Goal: Task Accomplishment & Management: Manage account settings

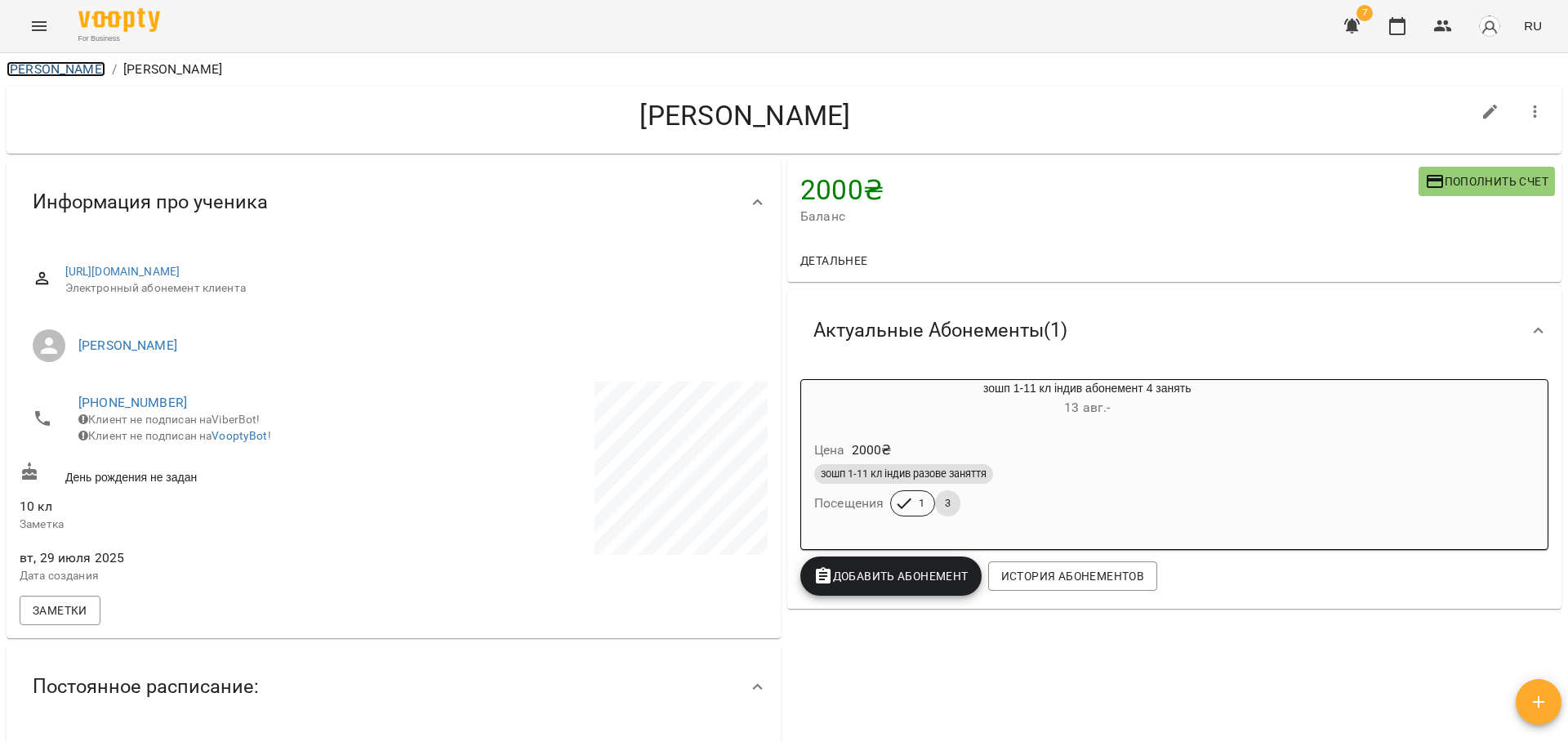
click at [43, 66] on link "[PERSON_NAME]" at bounding box center [56, 69] width 99 height 15
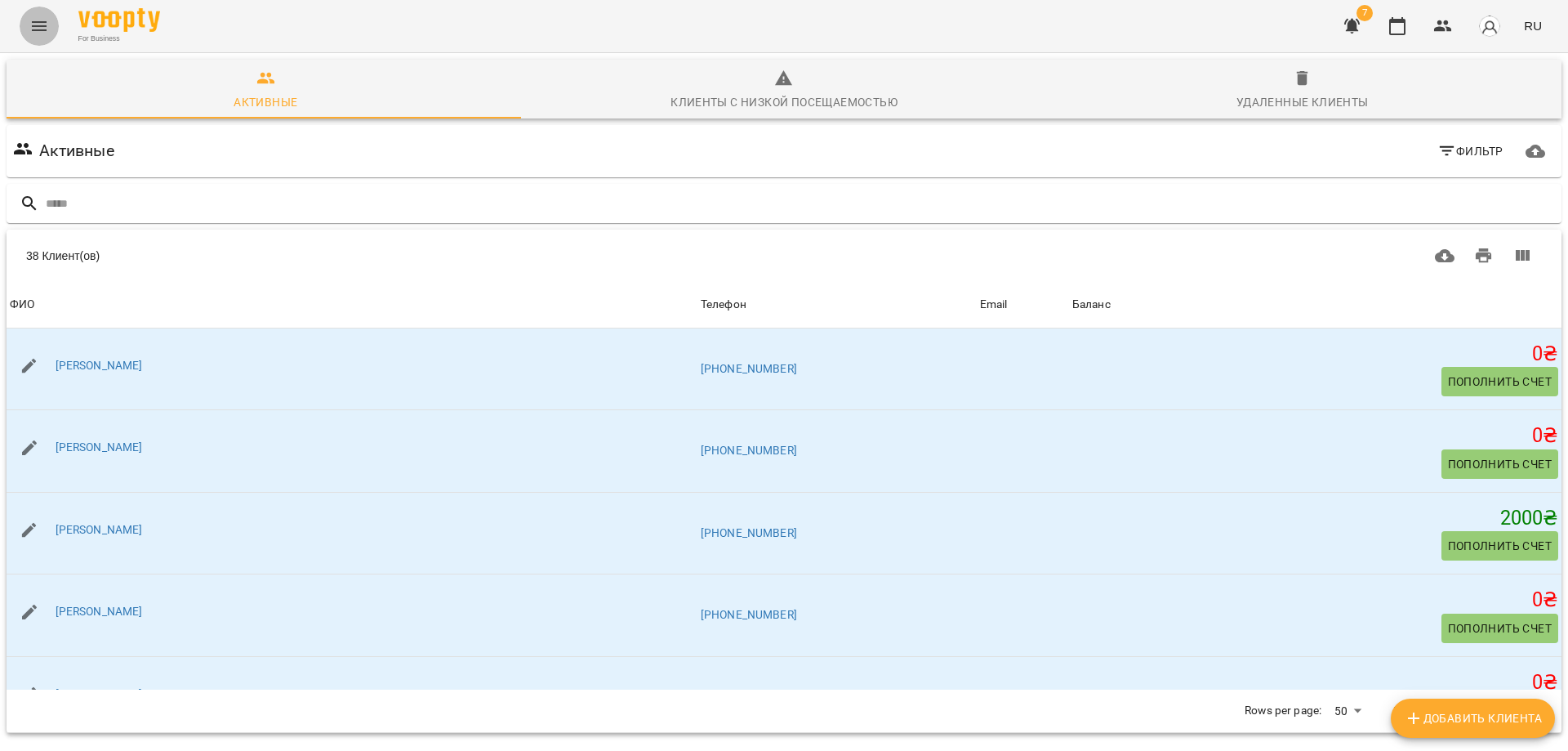
click at [37, 24] on icon "Menu" at bounding box center [39, 26] width 20 height 20
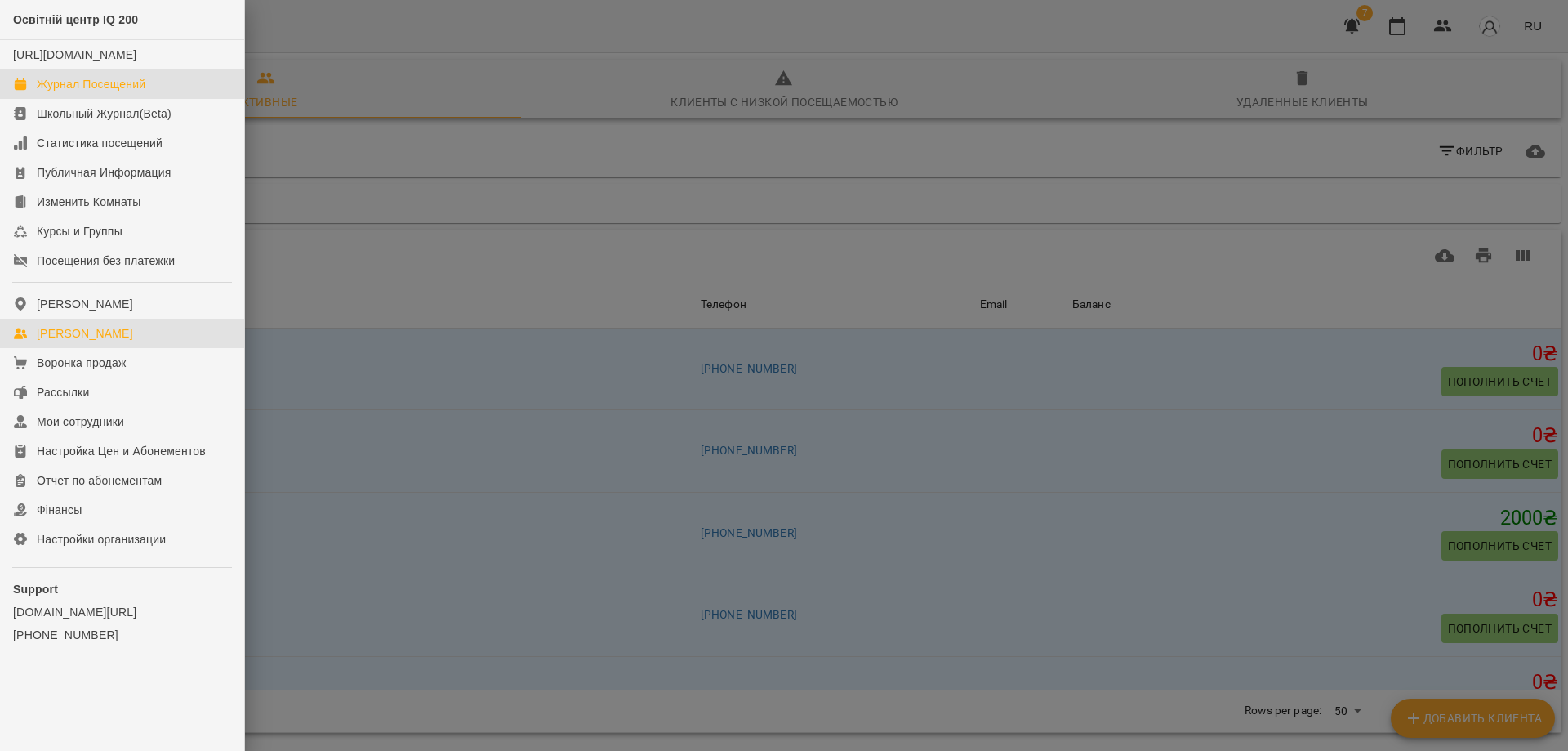
click at [75, 92] on div "Журнал Посещений" at bounding box center [91, 84] width 109 height 16
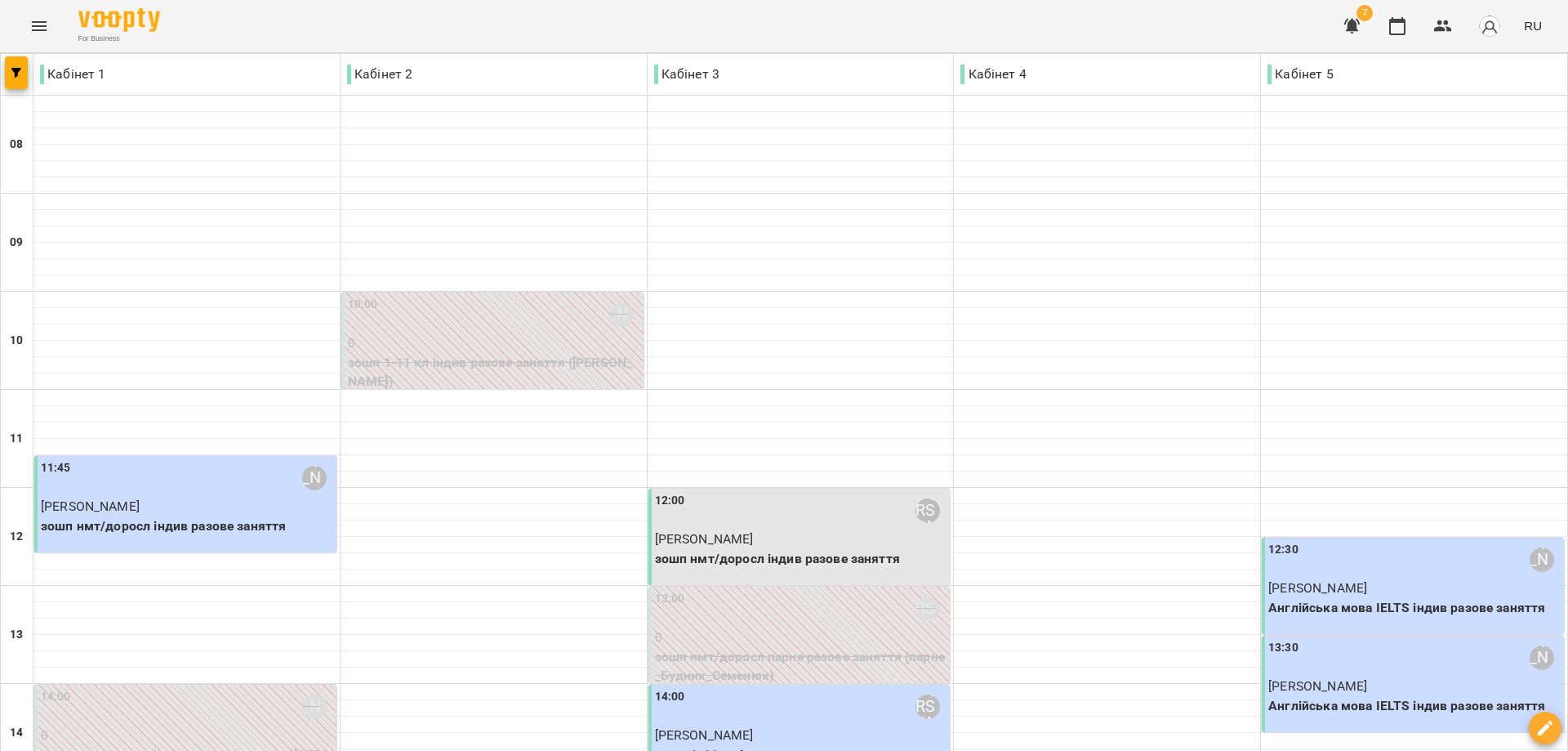
scroll to position [163, 0]
type input "**********"
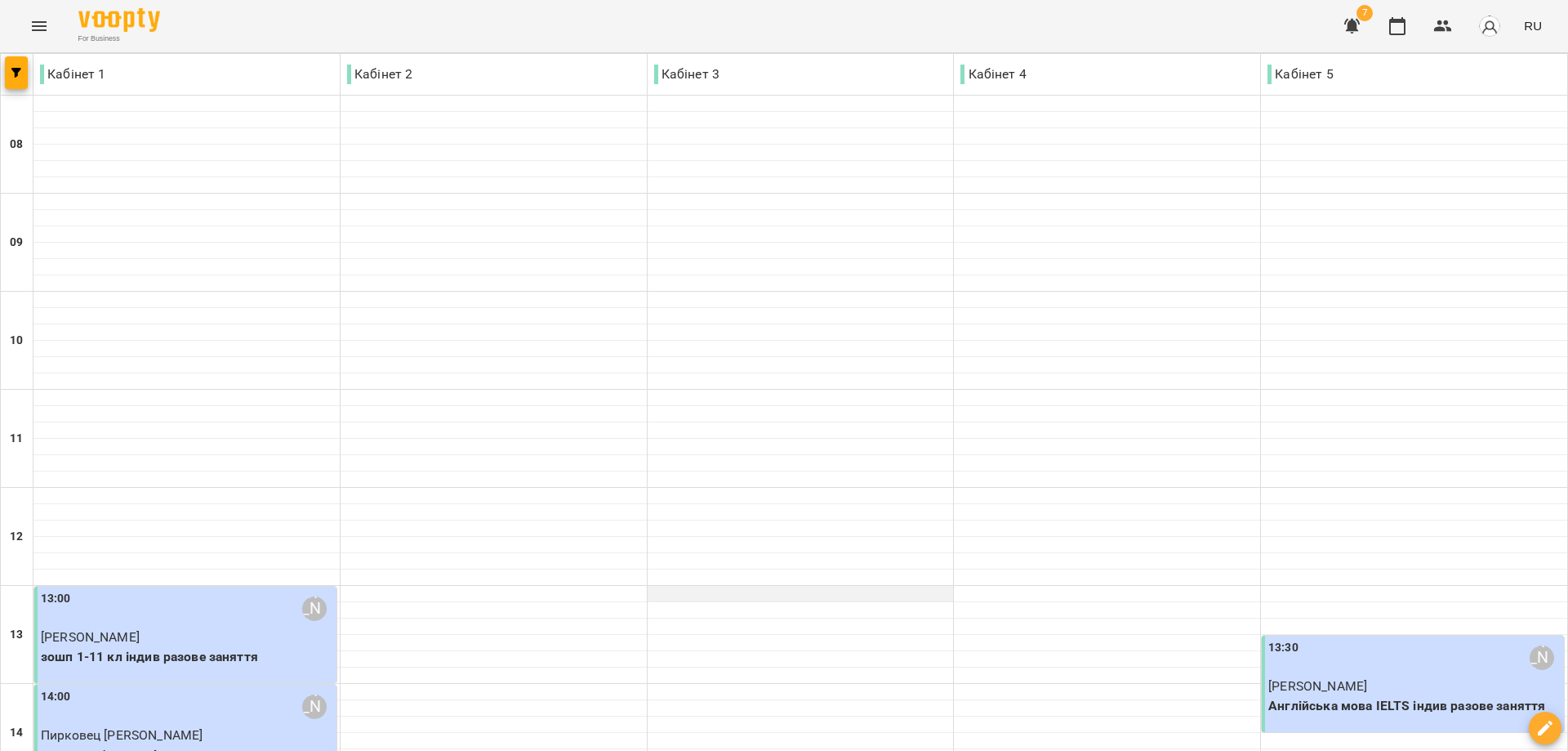
scroll to position [327, 0]
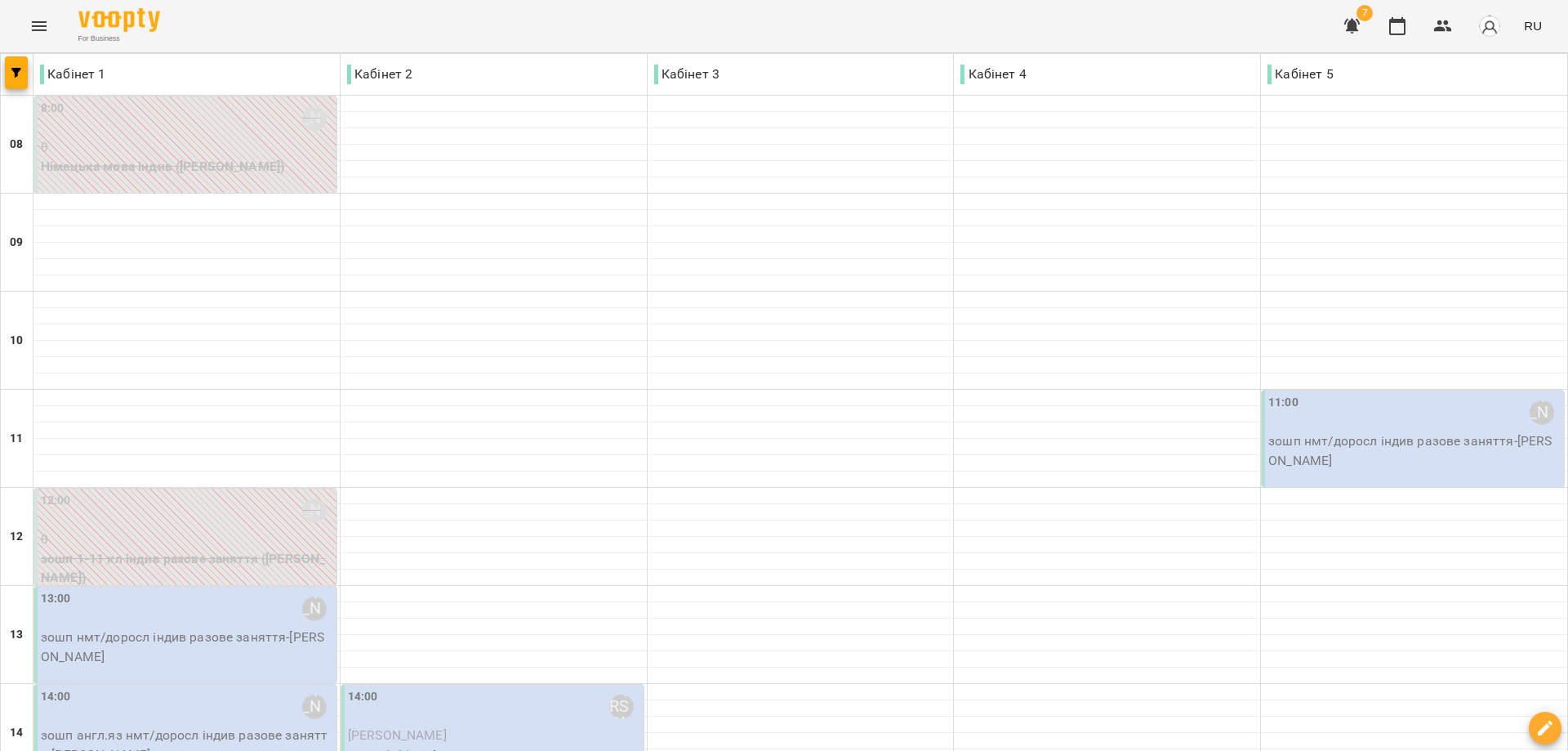
click at [1367, 424] on div "11:00 [PERSON_NAME]" at bounding box center [1414, 412] width 292 height 37
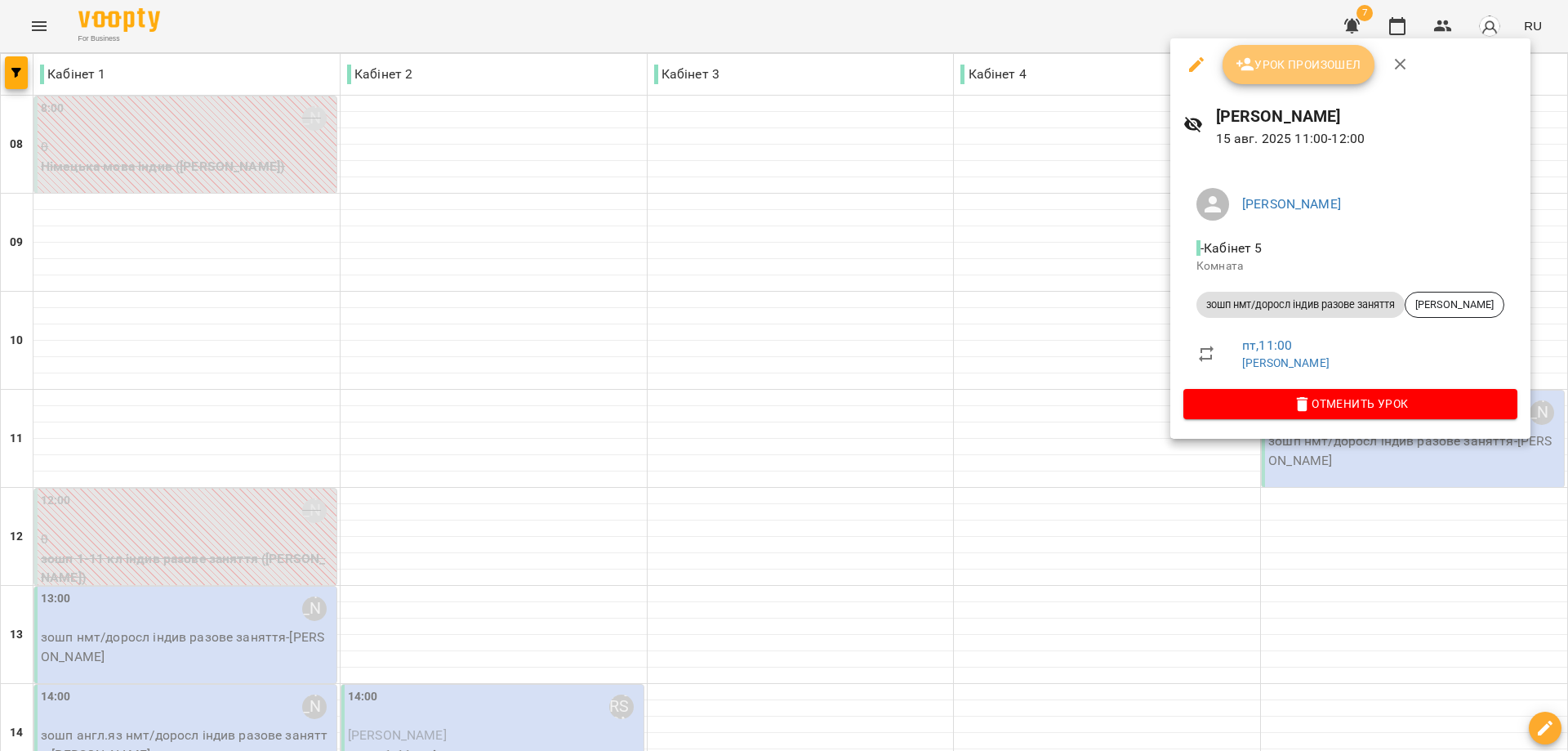
click at [1297, 58] on span "Урок произошел" at bounding box center [1298, 64] width 126 height 20
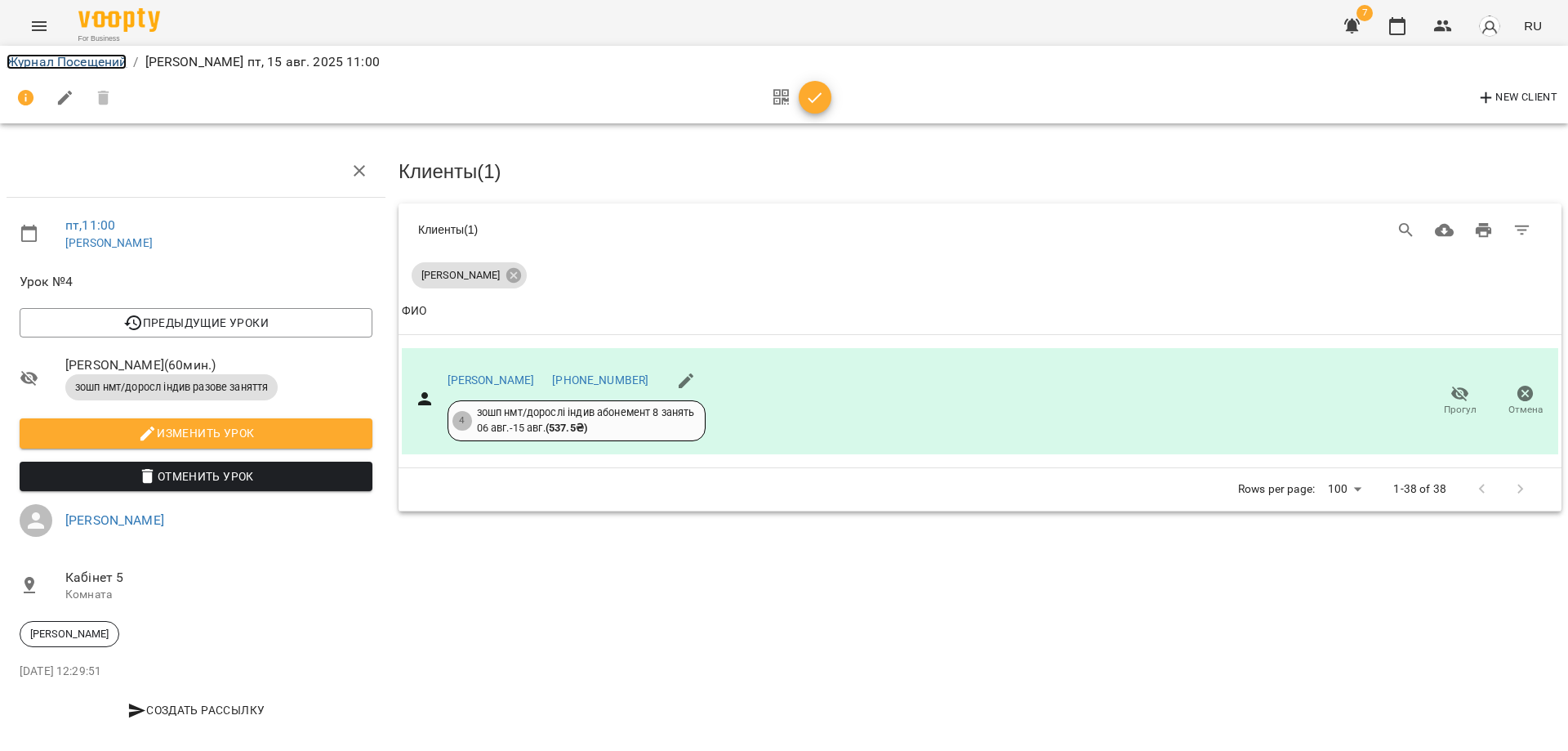
click at [59, 54] on link "Журнал Посещений" at bounding box center [67, 62] width 120 height 15
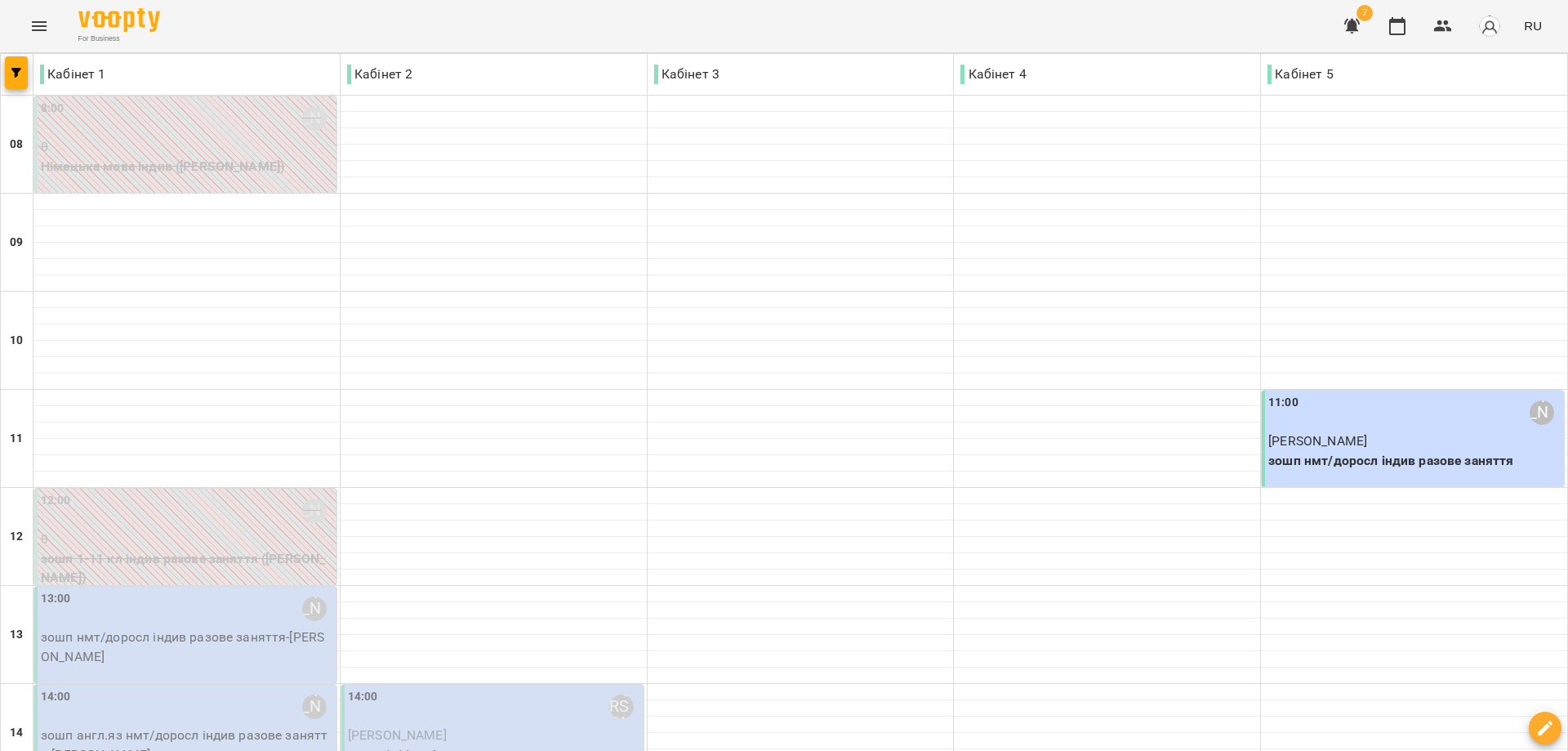
scroll to position [630, 0]
drag, startPoint x: 1337, startPoint y: 548, endPoint x: 1386, endPoint y: 554, distance: 49.4
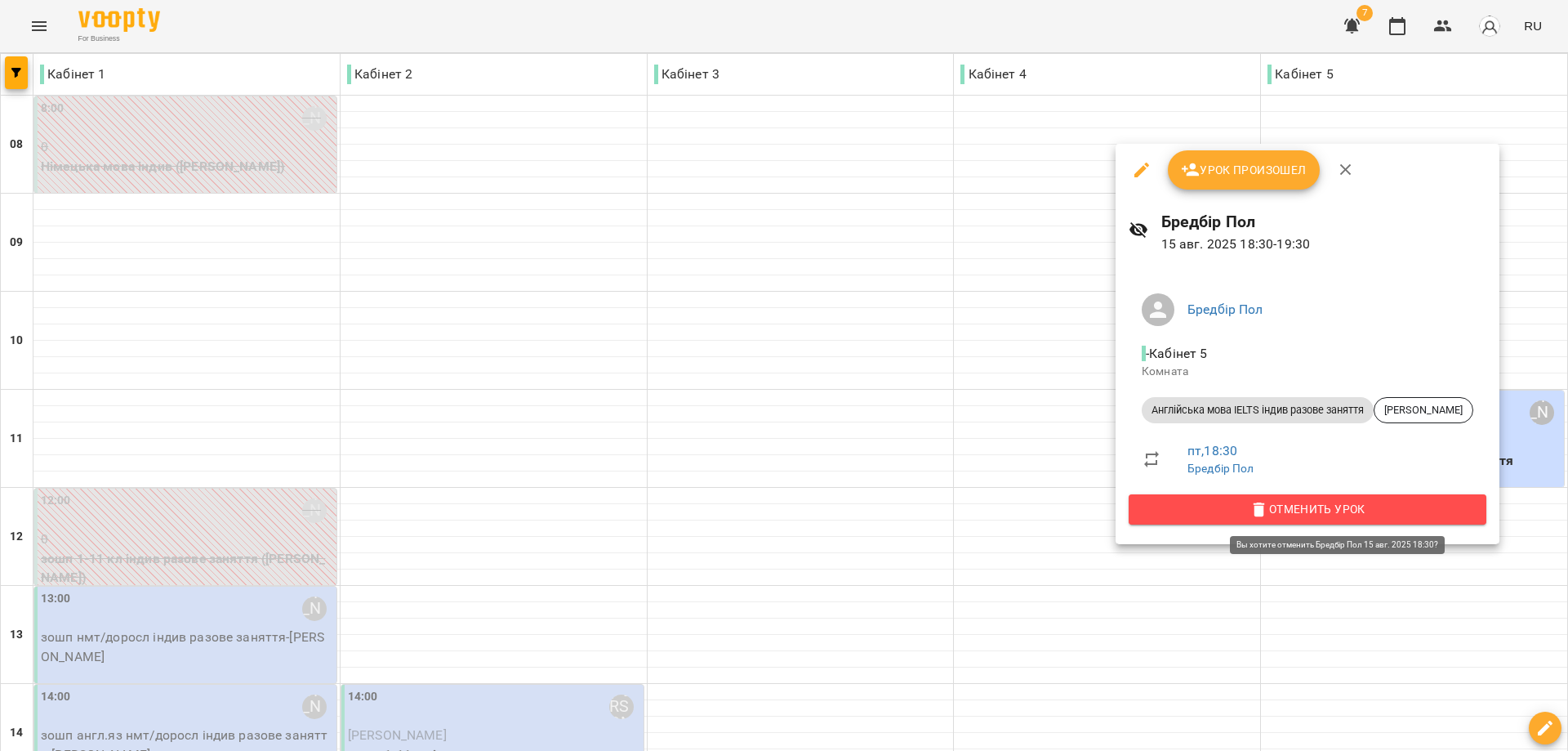
click at [1355, 512] on span "Отменить Урок" at bounding box center [1307, 509] width 332 height 20
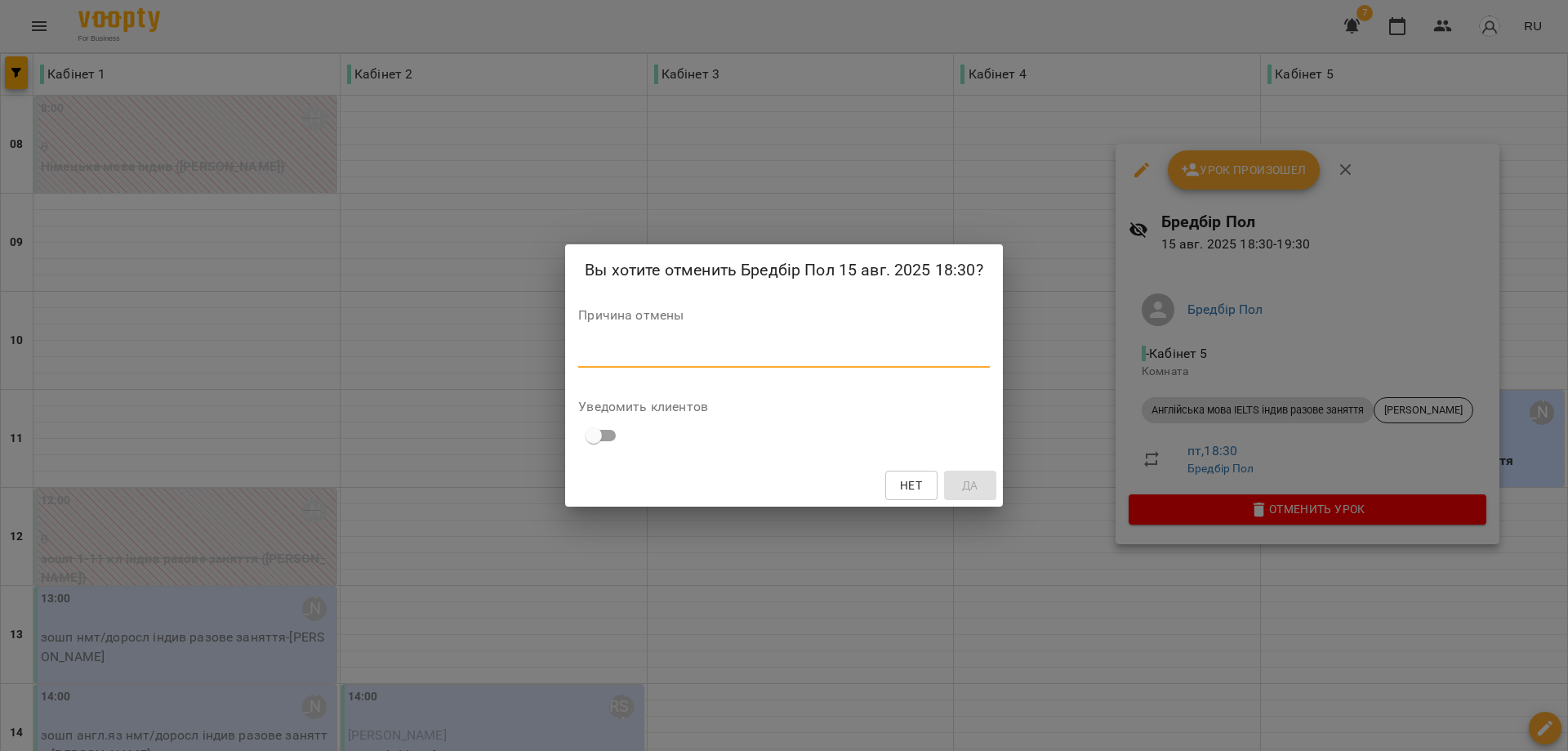
click at [623, 360] on textarea at bounding box center [783, 354] width 411 height 15
type textarea "******"
click at [975, 476] on span "Да" at bounding box center [971, 485] width 16 height 20
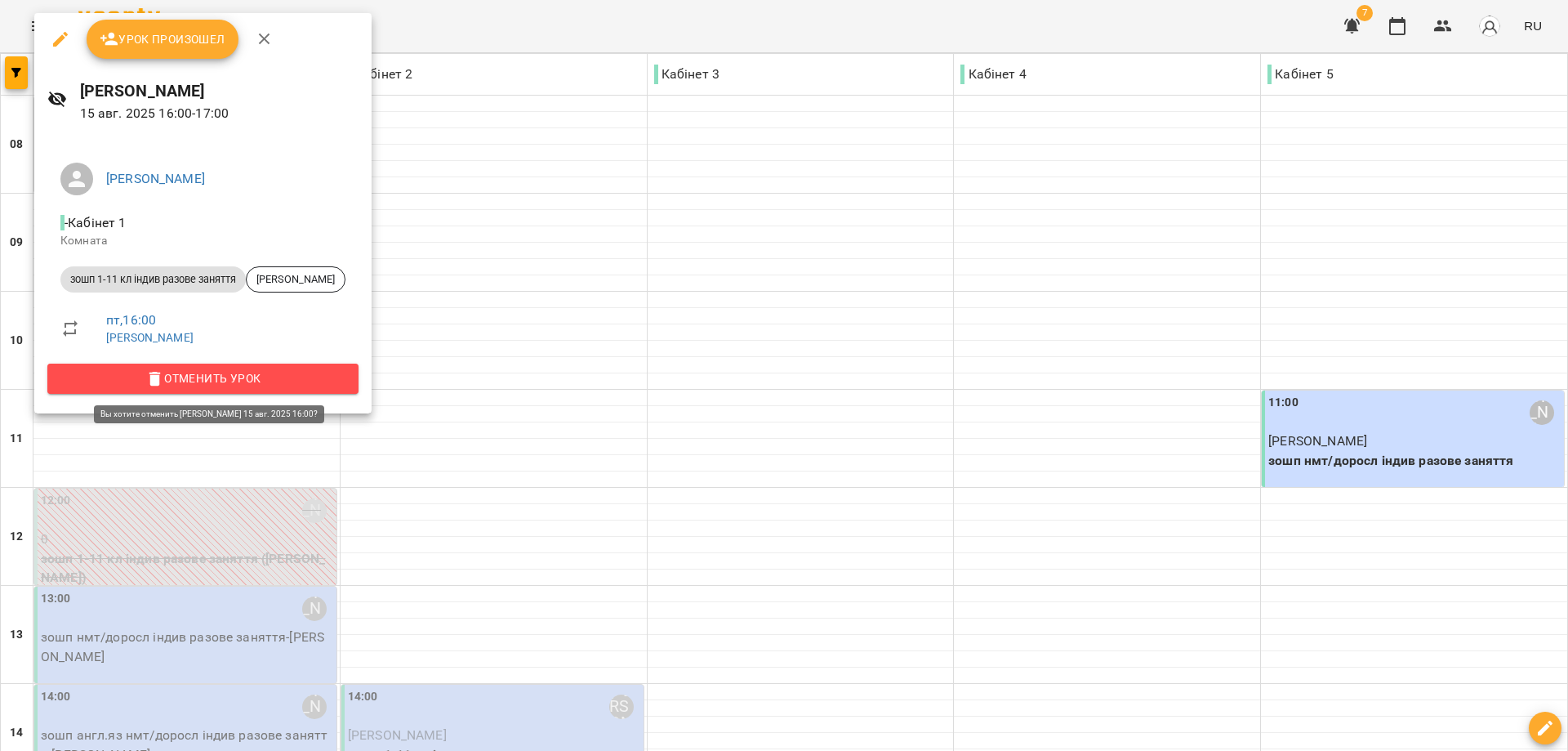
click at [243, 378] on span "Отменить Урок" at bounding box center [202, 378] width 285 height 20
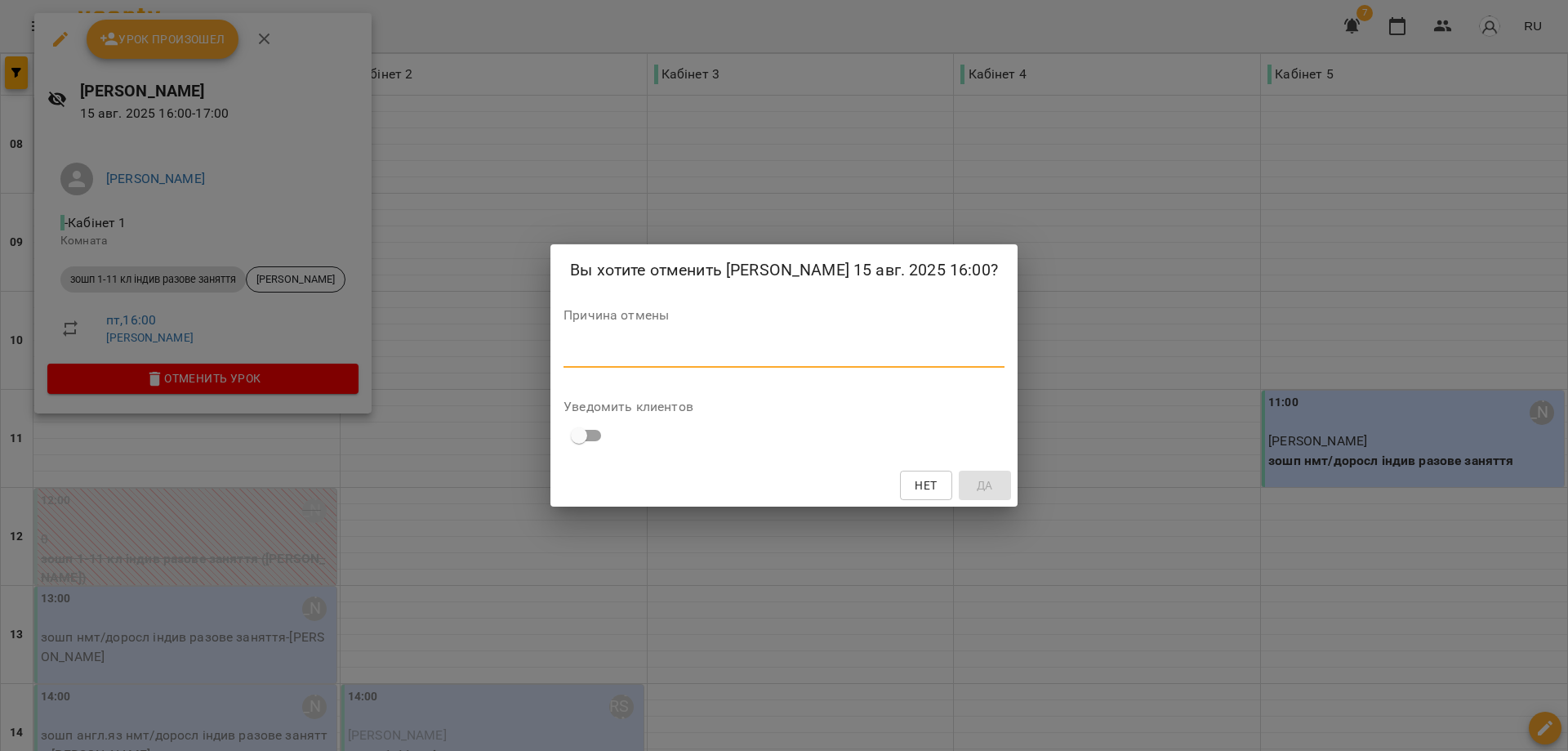
click at [607, 362] on textarea at bounding box center [783, 354] width 441 height 15
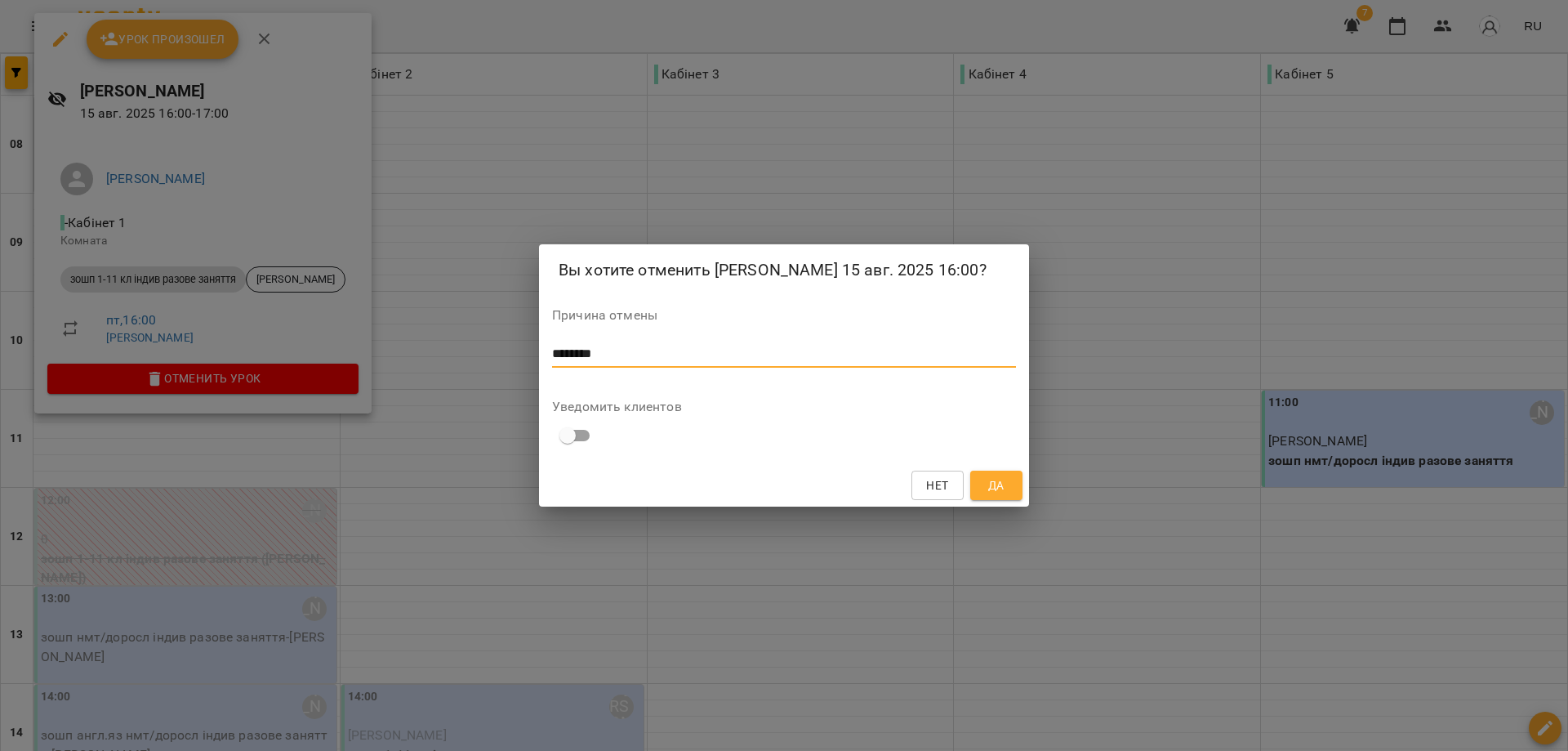
type textarea "********"
click at [997, 495] on span "Да" at bounding box center [995, 485] width 16 height 20
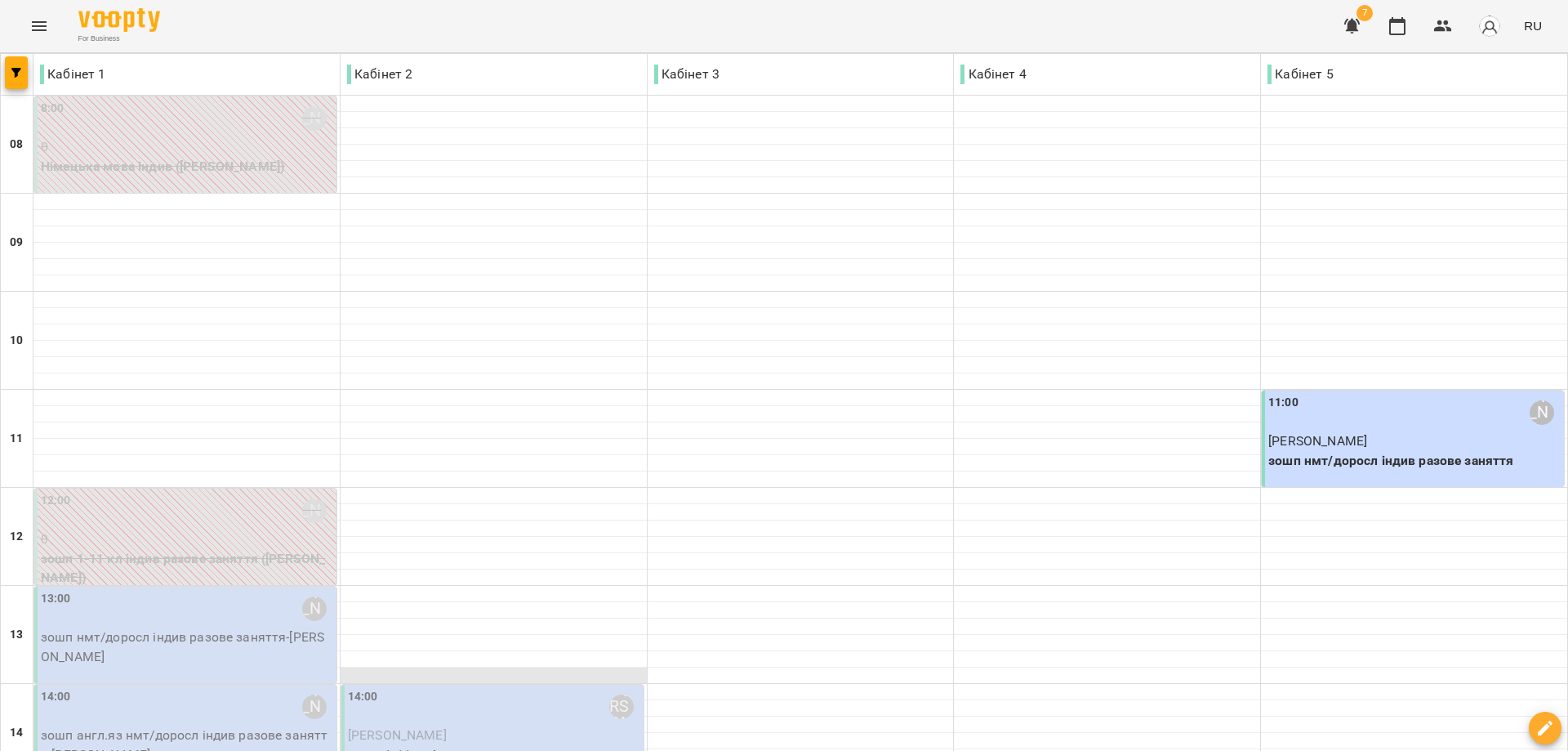
scroll to position [163, 0]
